Goal: Task Accomplishment & Management: Use online tool/utility

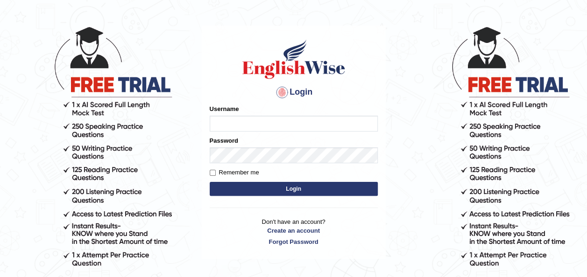
scroll to position [38, 0]
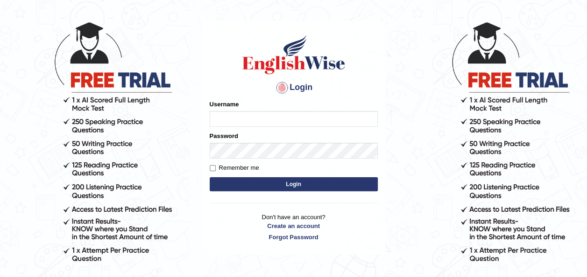
type input "Ummukulsu"
click at [304, 181] on button "Login" at bounding box center [294, 184] width 168 height 14
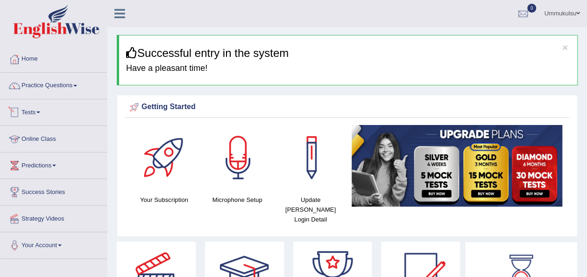
click at [31, 113] on link "Tests" at bounding box center [53, 110] width 106 height 23
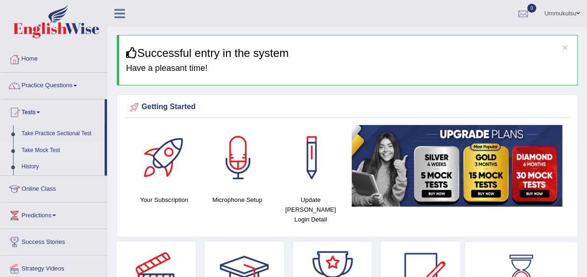
click at [44, 152] on link "Take Mock Test" at bounding box center [60, 150] width 87 height 17
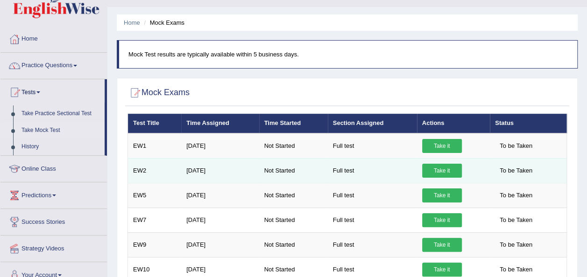
scroll to position [21, 0]
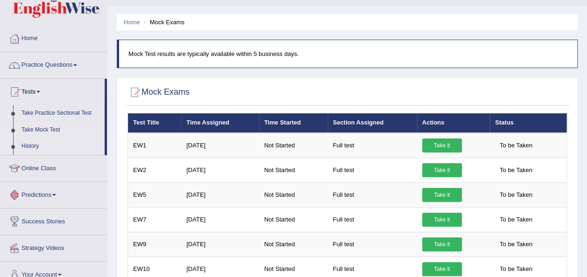
click at [25, 148] on link "History" at bounding box center [60, 146] width 87 height 17
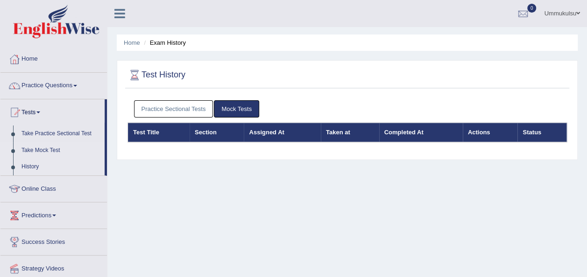
click at [35, 148] on link "Take Mock Test" at bounding box center [60, 150] width 87 height 17
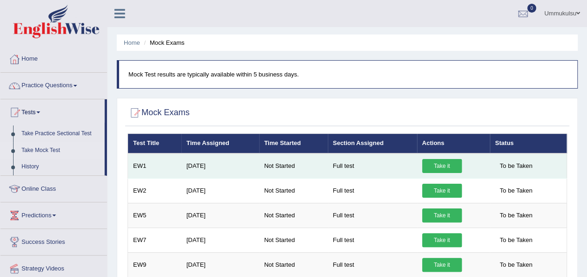
click at [427, 164] on link "Take it" at bounding box center [442, 166] width 40 height 14
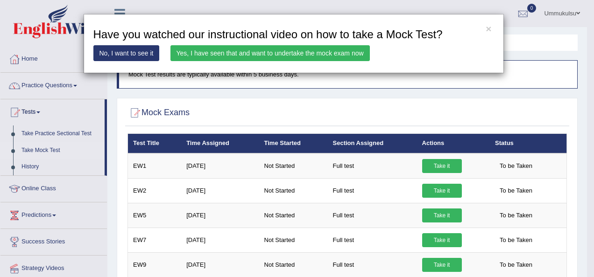
click at [291, 52] on link "Yes, I have seen that and want to undertake the mock exam now" at bounding box center [269, 53] width 199 height 16
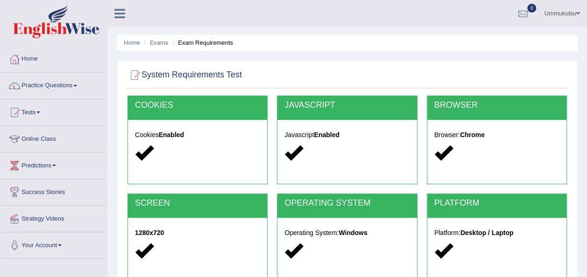
scroll to position [213, 0]
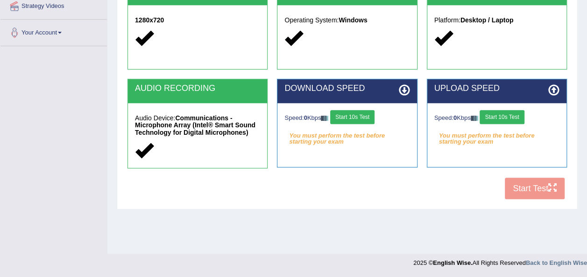
click at [362, 122] on button "Start 10s Test" at bounding box center [352, 117] width 44 height 14
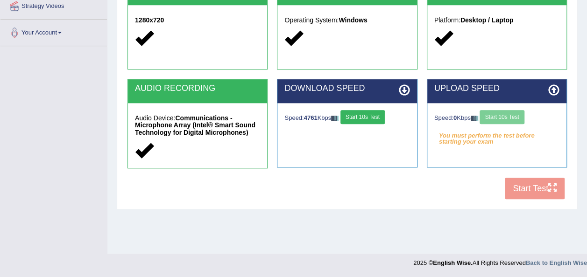
click at [494, 116] on button "Start 10s Test" at bounding box center [501, 117] width 44 height 14
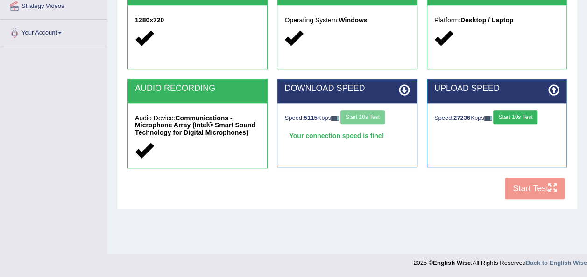
click at [491, 116] on img at bounding box center [487, 118] width 7 height 5
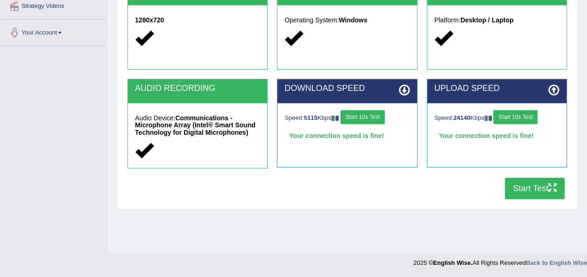
click at [535, 183] on button "Start Test" at bounding box center [535, 188] width 60 height 21
click at [522, 191] on button "Start Test" at bounding box center [535, 188] width 60 height 21
